Goal: Check status: Check status

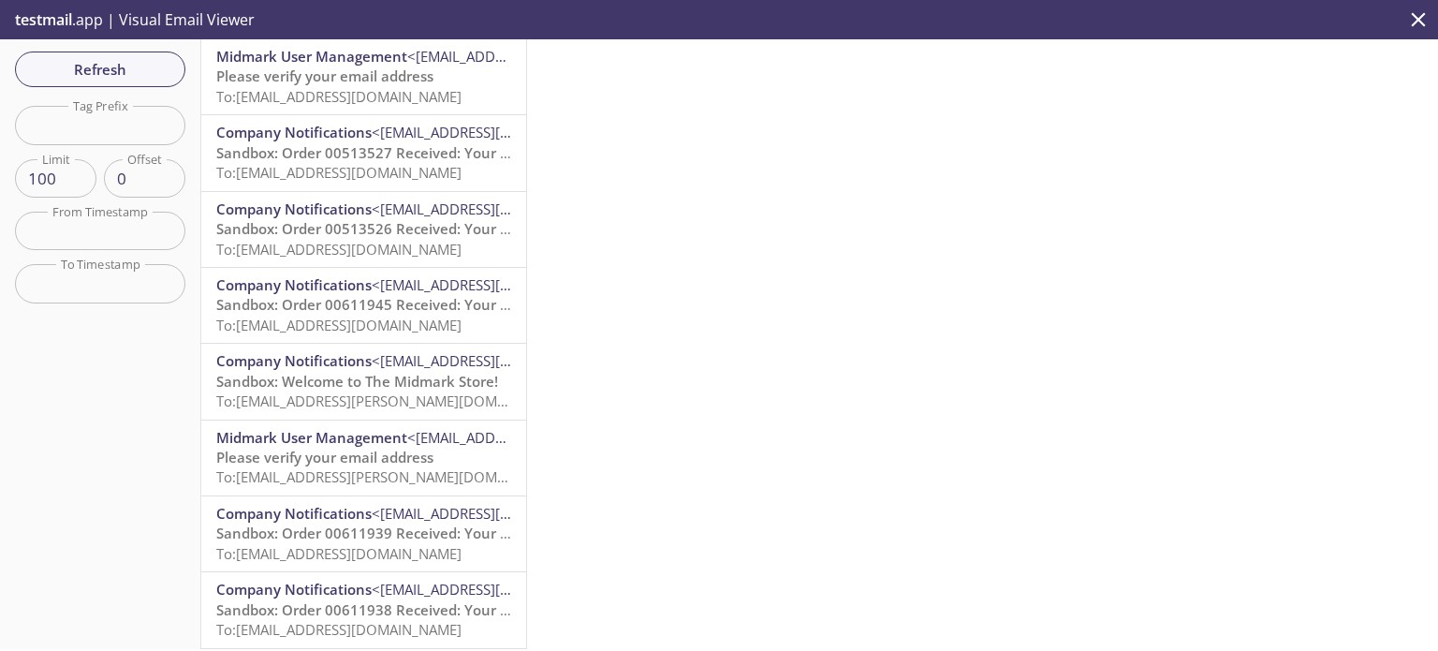
click at [351, 73] on span "Please verify your email address" at bounding box center [324, 75] width 217 height 19
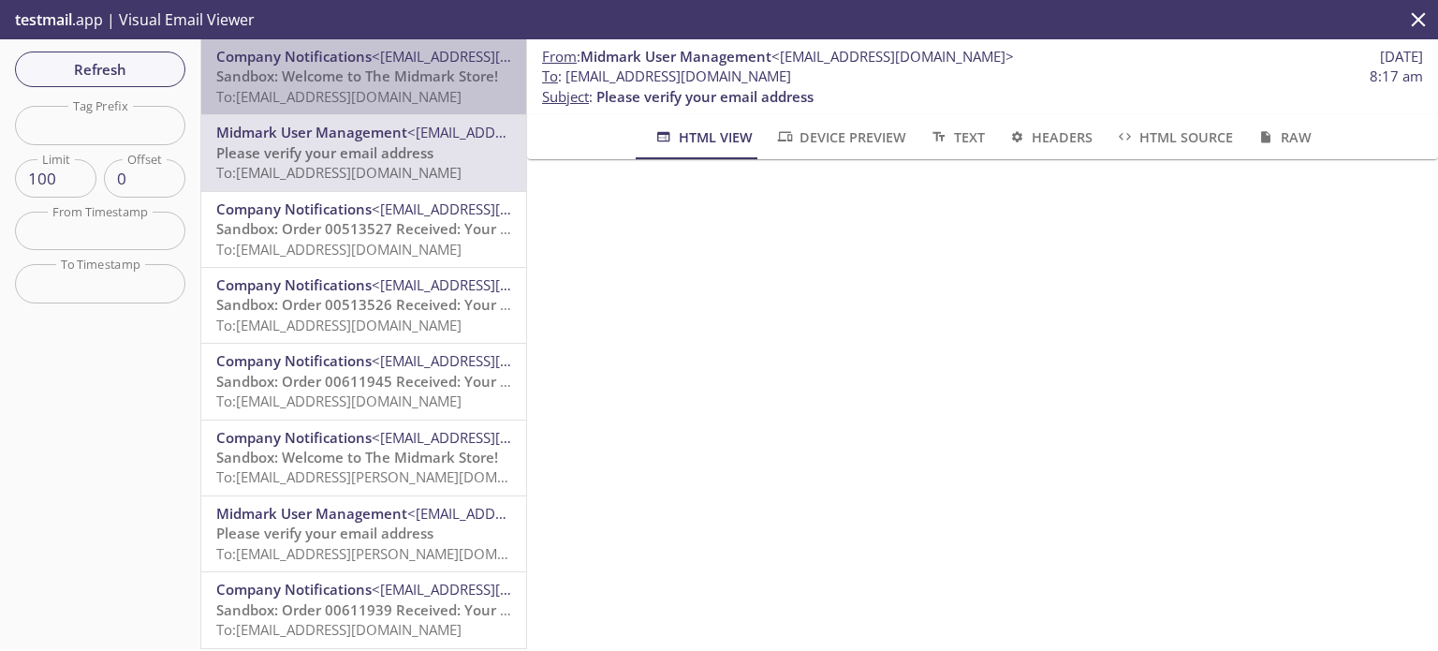
click at [389, 79] on span "Sandbox: Welcome to The Midmark Store!" at bounding box center [357, 75] width 282 height 19
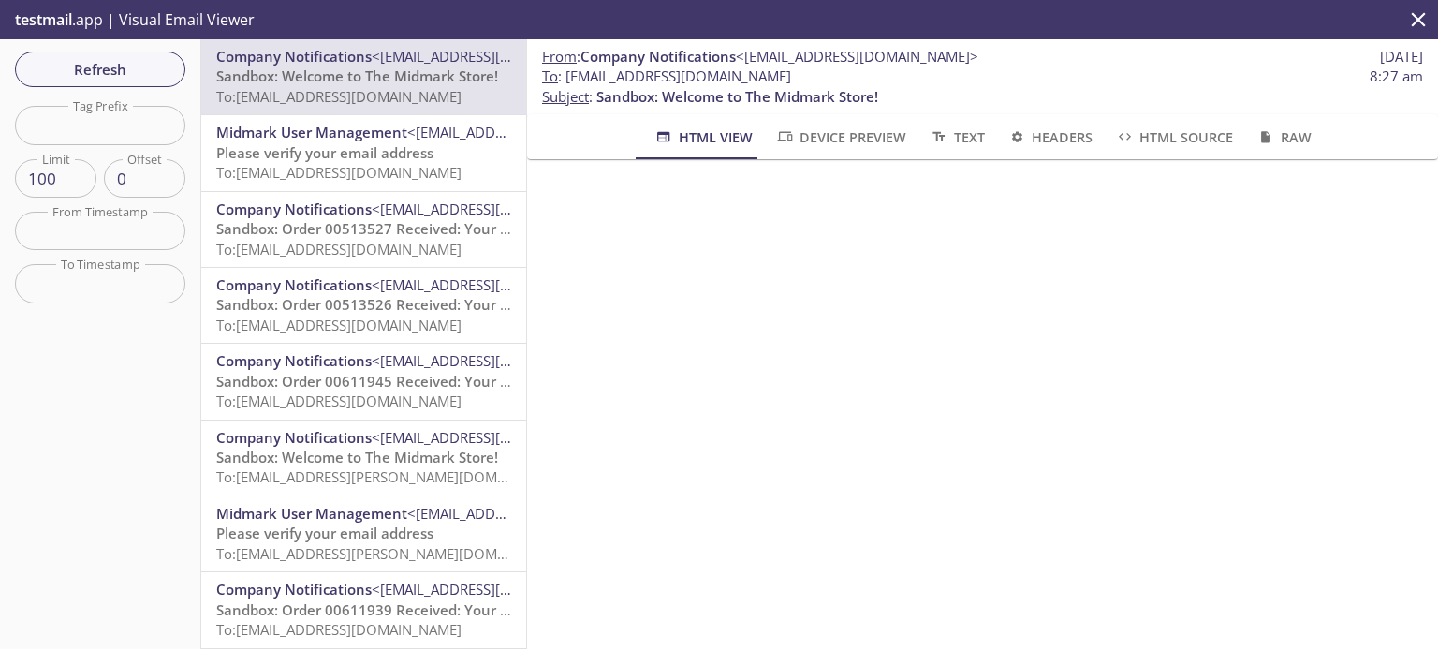
scroll to position [281, 0]
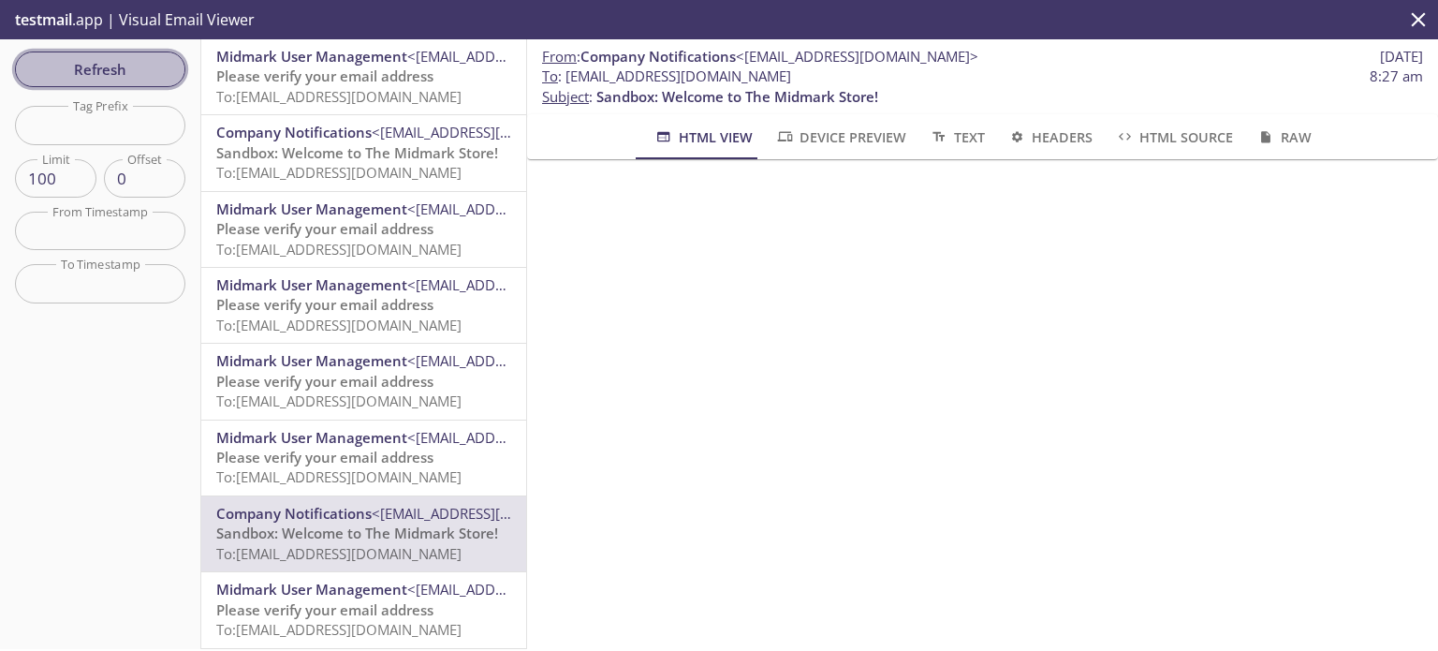
click at [113, 59] on span "Refresh" at bounding box center [100, 69] width 140 height 24
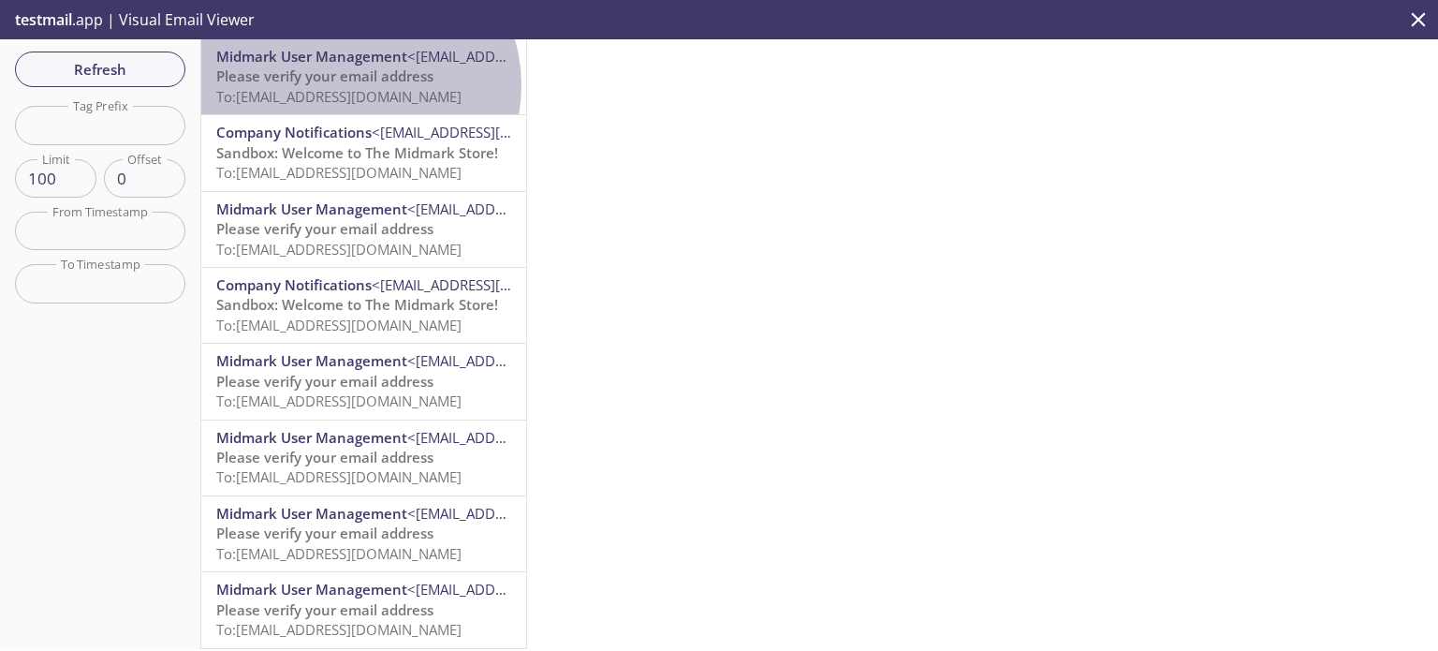
click at [358, 85] on p "Please verify your email address To: [EMAIL_ADDRESS][DOMAIN_NAME]" at bounding box center [363, 86] width 295 height 40
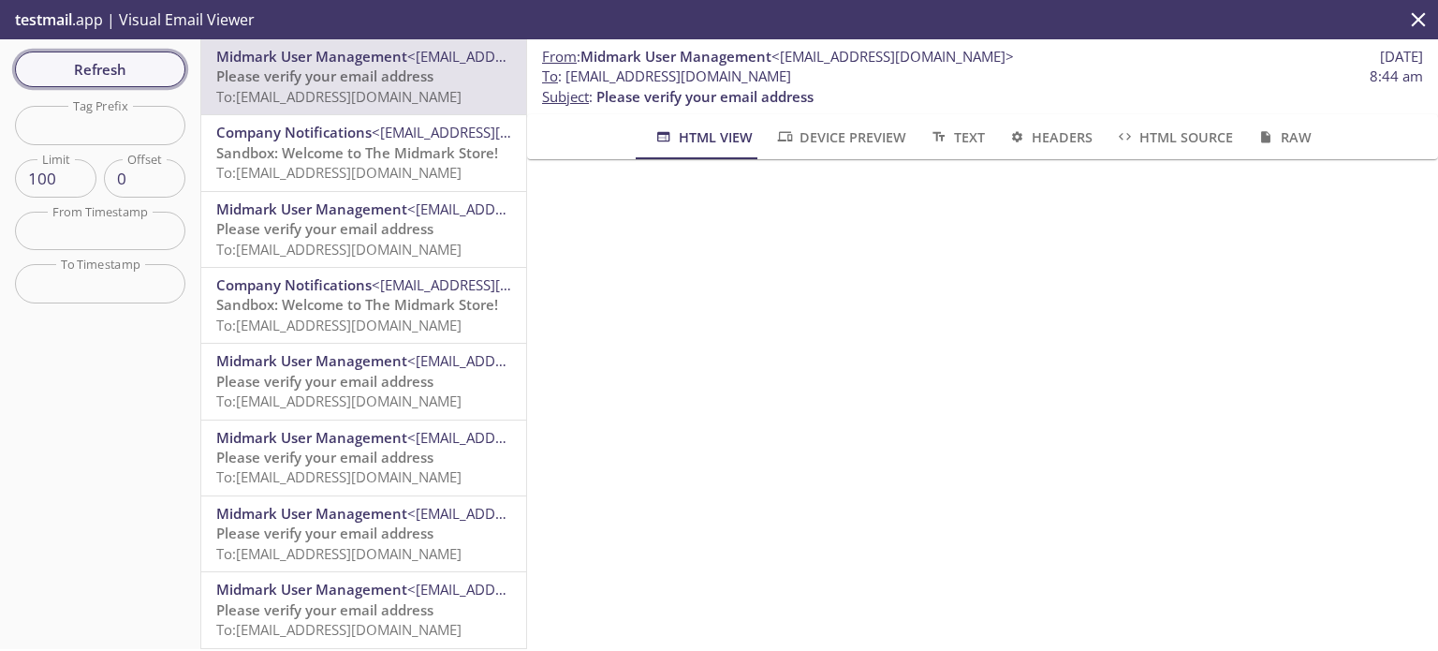
click at [129, 68] on span "Refresh" at bounding box center [100, 69] width 140 height 24
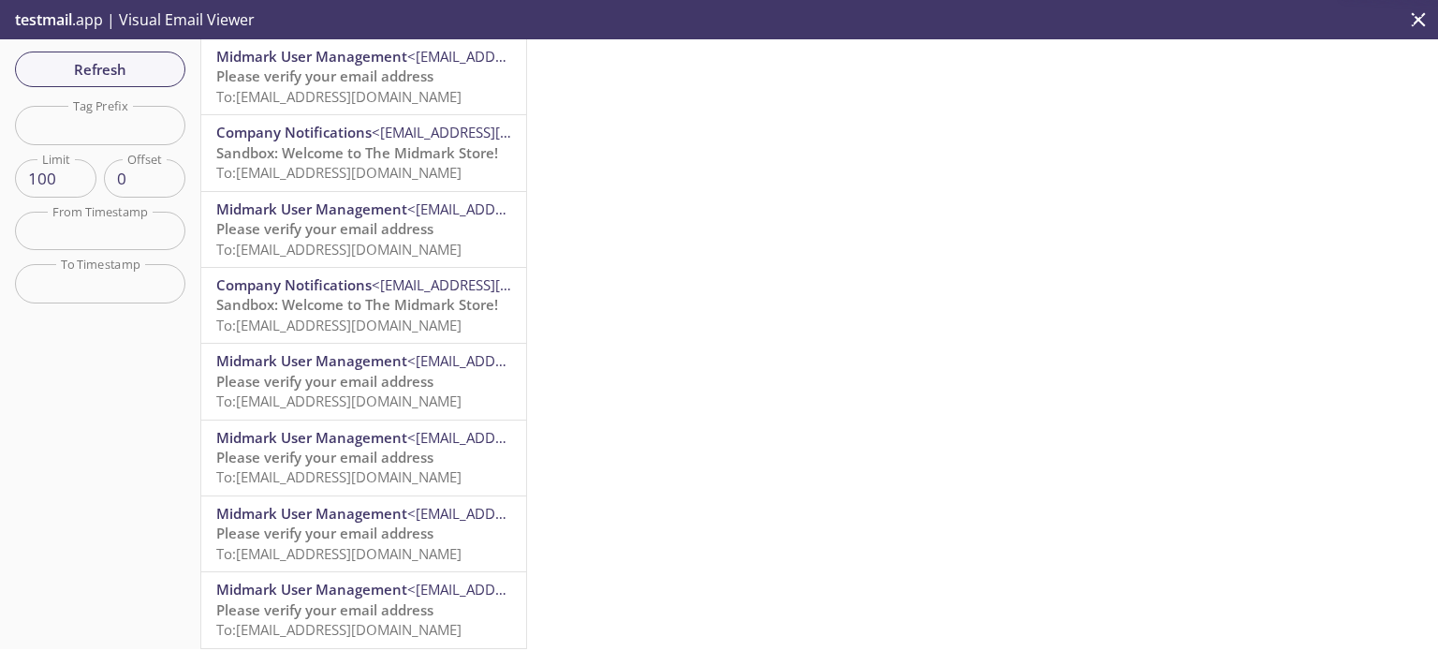
click at [363, 87] on span "To: [EMAIL_ADDRESS][DOMAIN_NAME]" at bounding box center [338, 96] width 245 height 19
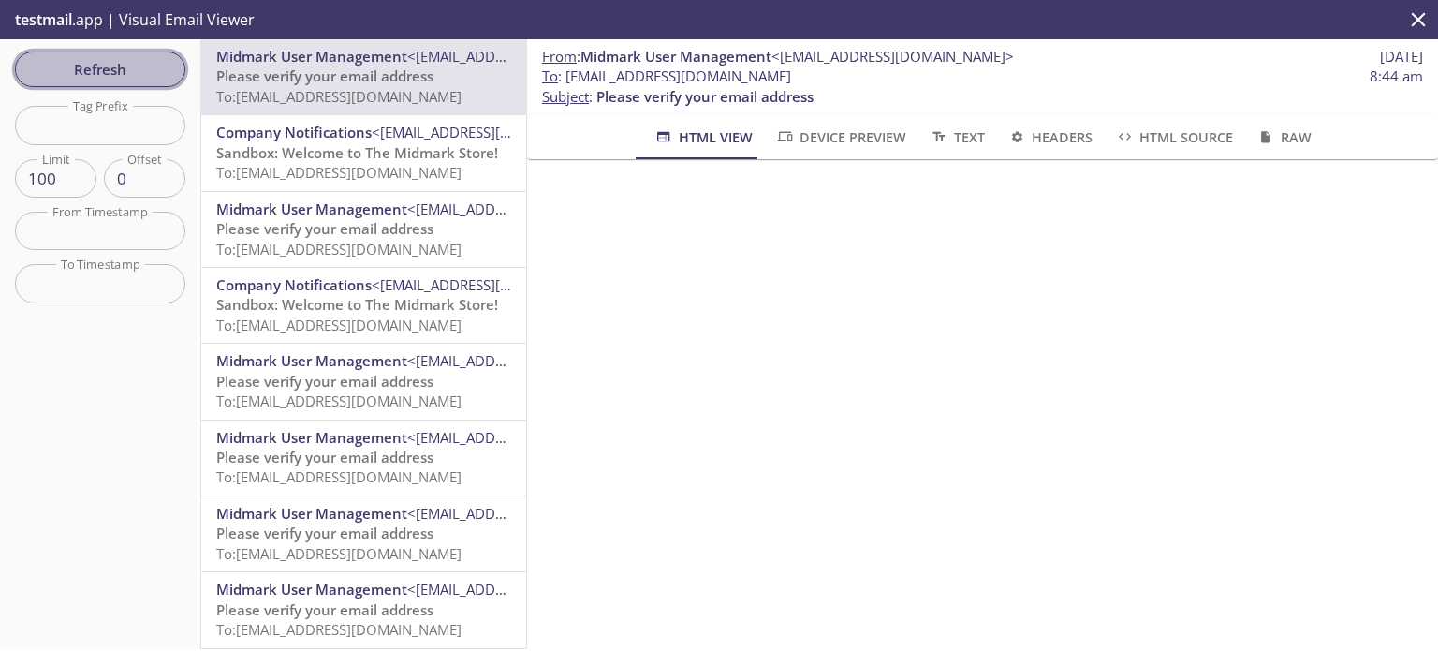
click at [141, 66] on span "Refresh" at bounding box center [100, 69] width 140 height 24
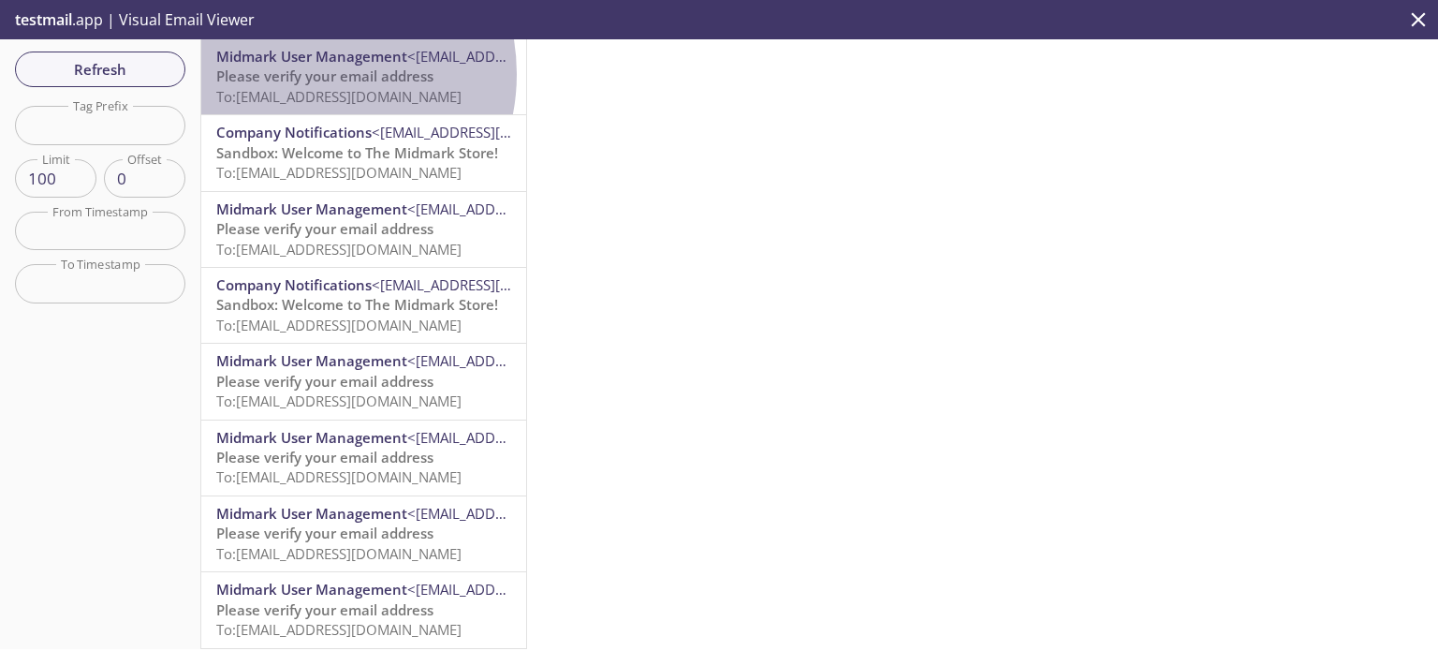
click at [302, 74] on span "Please verify your email address" at bounding box center [324, 75] width 217 height 19
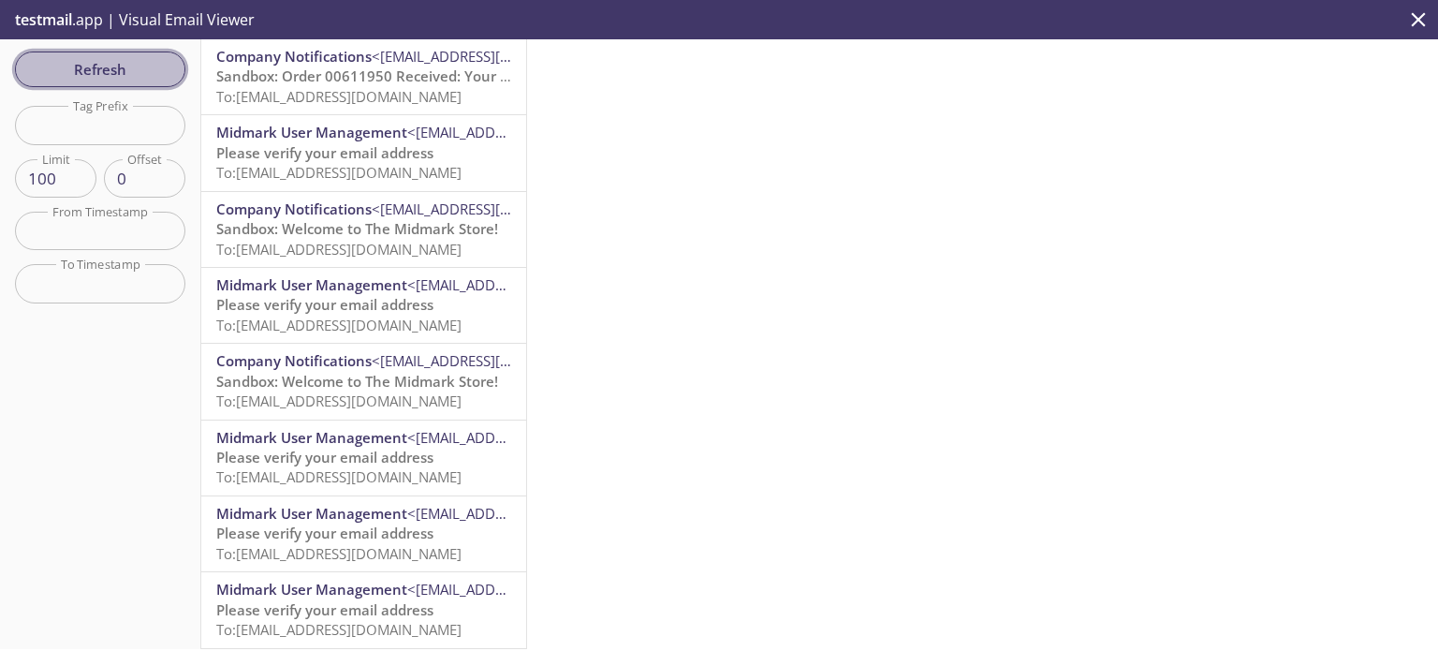
click at [130, 58] on span "Refresh" at bounding box center [100, 69] width 140 height 24
click at [405, 93] on span "To: [EMAIL_ADDRESS][DOMAIN_NAME]" at bounding box center [338, 96] width 245 height 19
click at [373, 96] on span "To: [EMAIL_ADDRESS][DOMAIN_NAME]" at bounding box center [338, 96] width 245 height 19
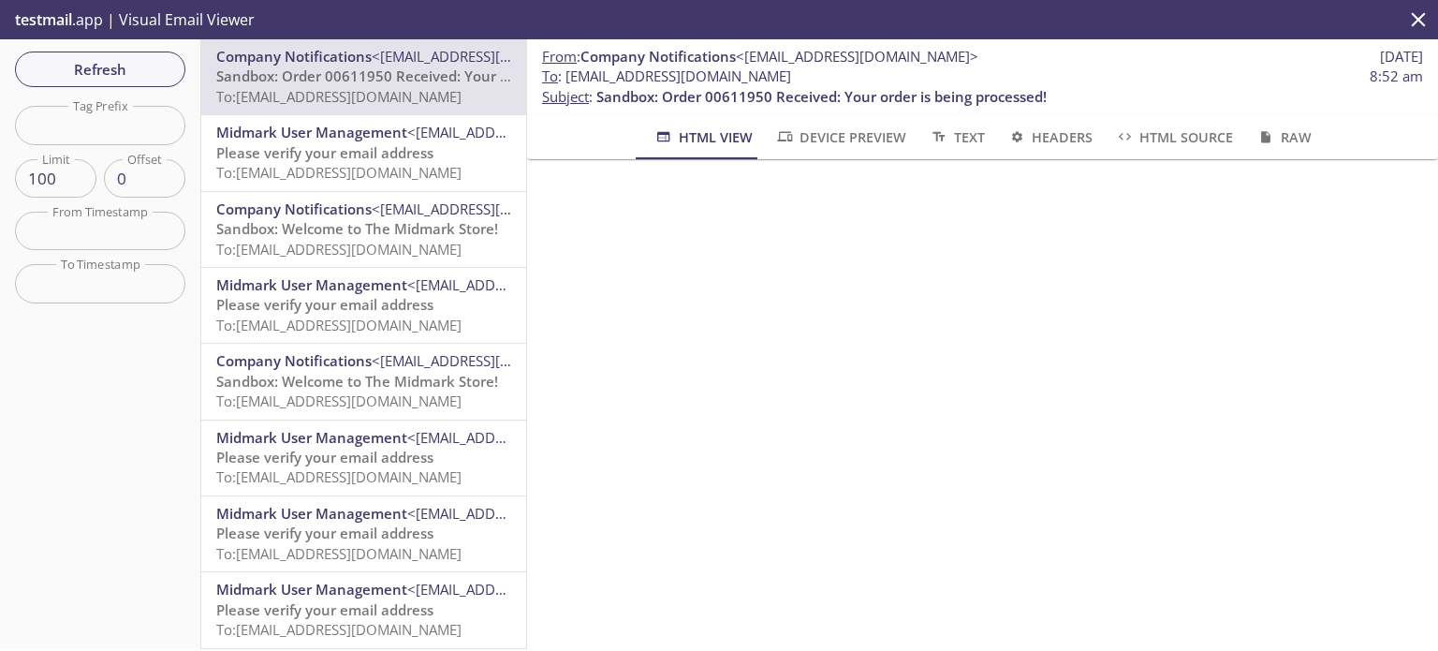
scroll to position [663, 0]
